Goal: Book appointment/travel/reservation

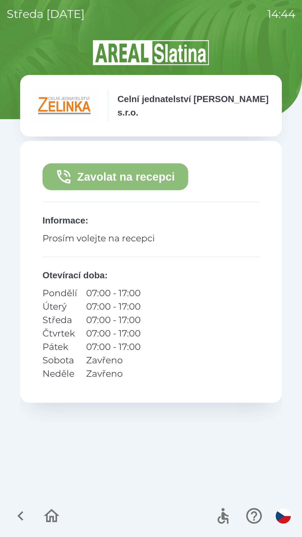
click at [136, 178] on button "Zavolat na recepci" at bounding box center [115, 176] width 146 height 27
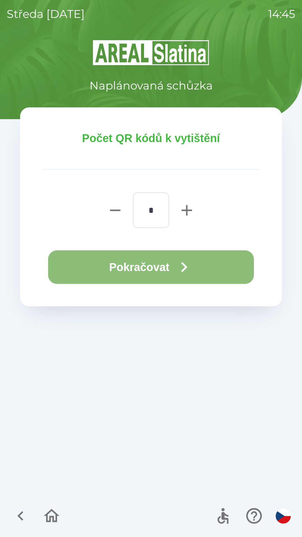
click at [174, 269] on button "Pokračovat" at bounding box center [151, 267] width 206 height 34
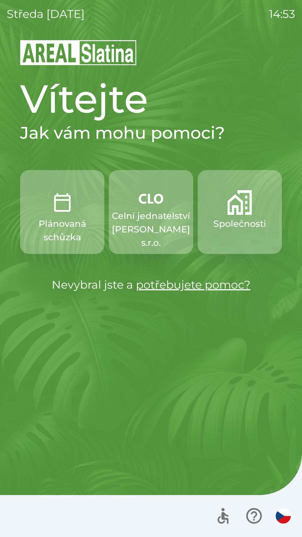
click at [134, 218] on p "Celní jednatelství [PERSON_NAME] s.r.o." at bounding box center [151, 229] width 78 height 40
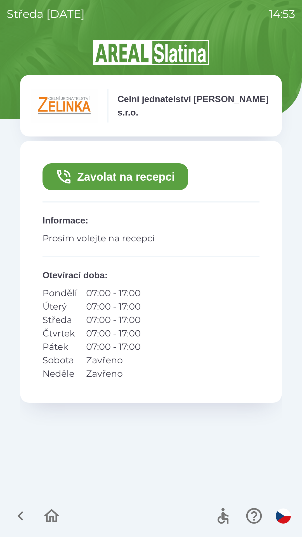
click at [111, 182] on button "Zavolat na recepci" at bounding box center [115, 176] width 146 height 27
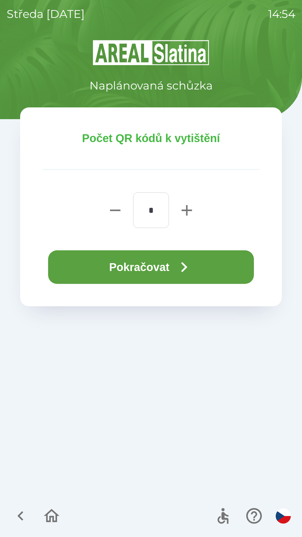
click at [112, 269] on button "Pokračovat" at bounding box center [151, 267] width 206 height 34
